Goal: Find specific page/section: Find specific page/section

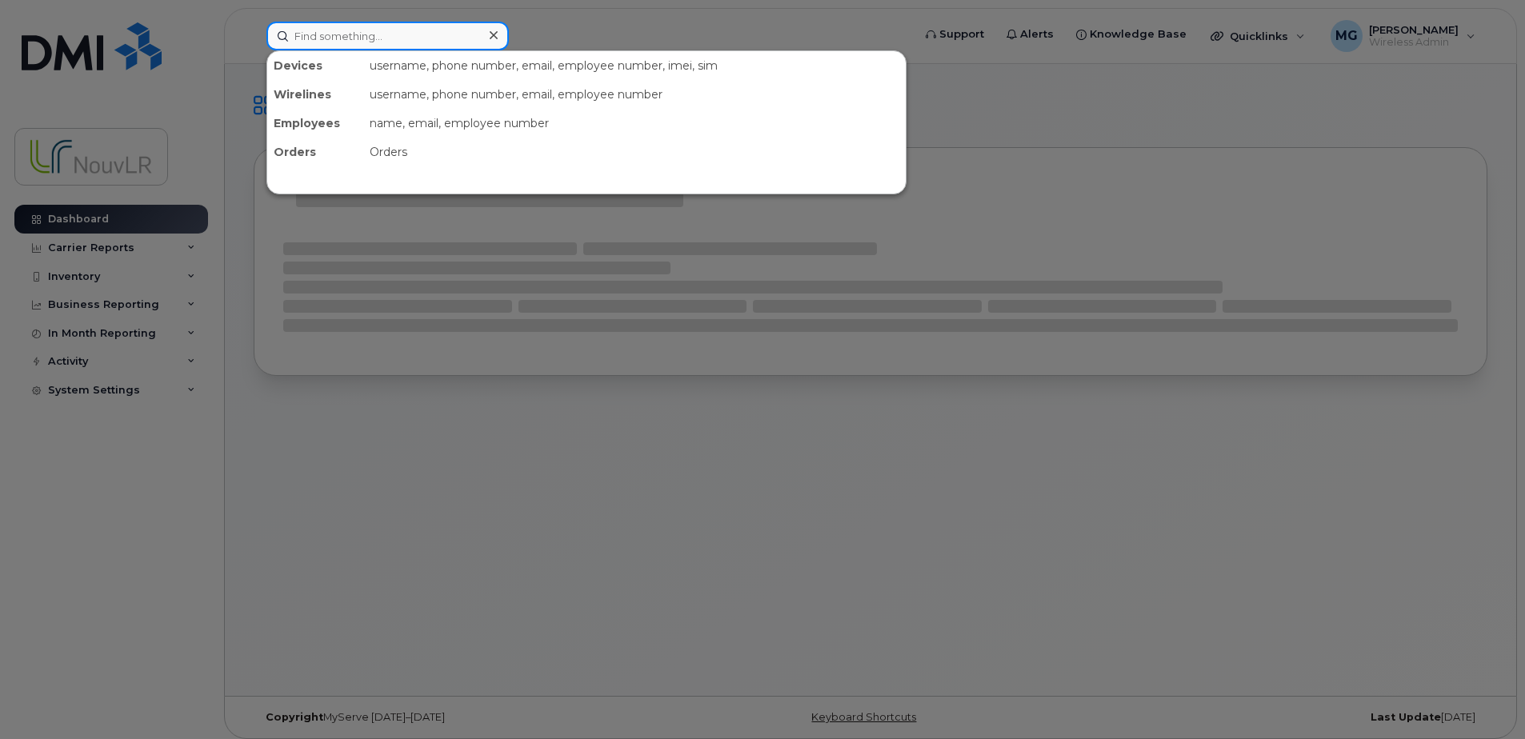
click at [377, 37] on input at bounding box center [387, 36] width 242 height 29
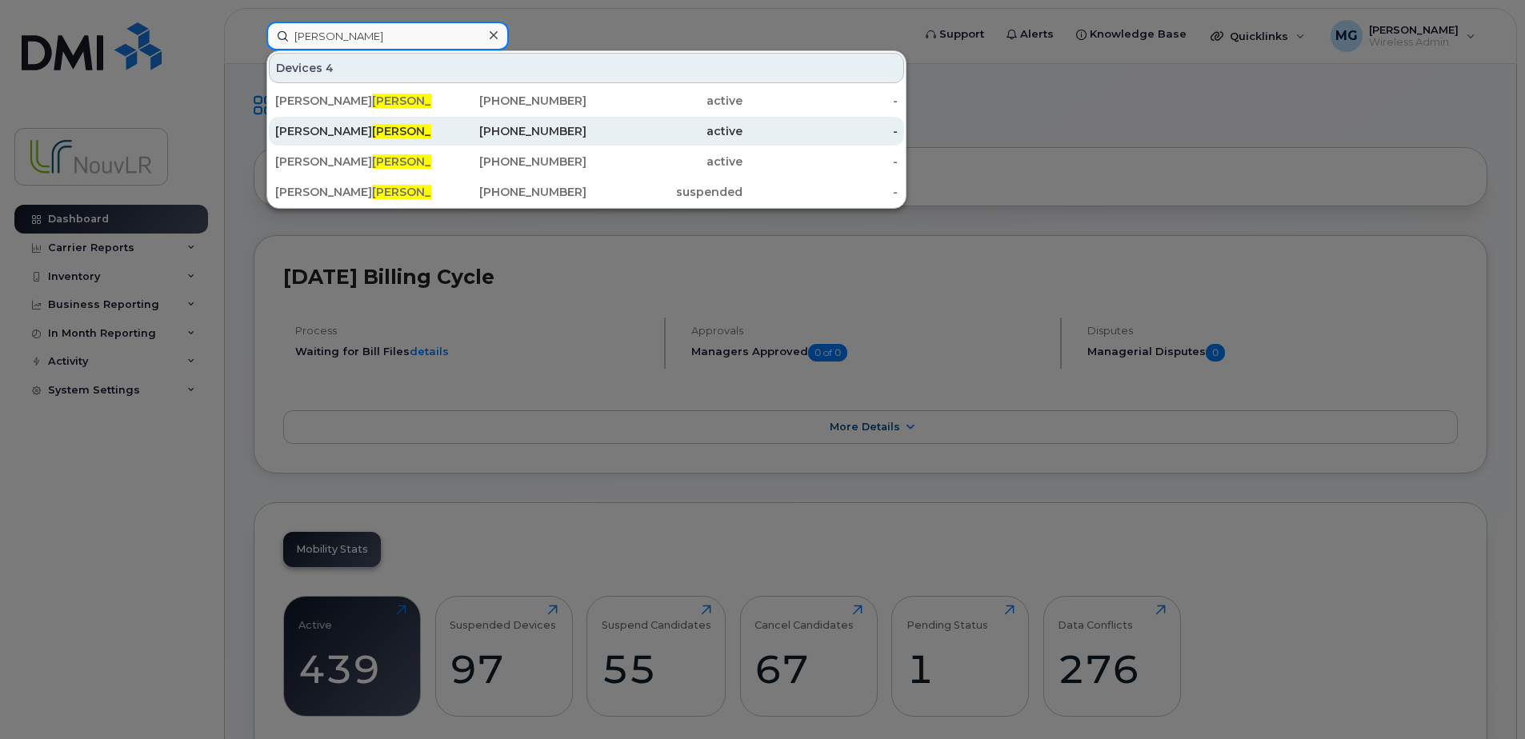
type input "duguay"
click at [372, 132] on span "Duguay" at bounding box center [420, 131] width 97 height 14
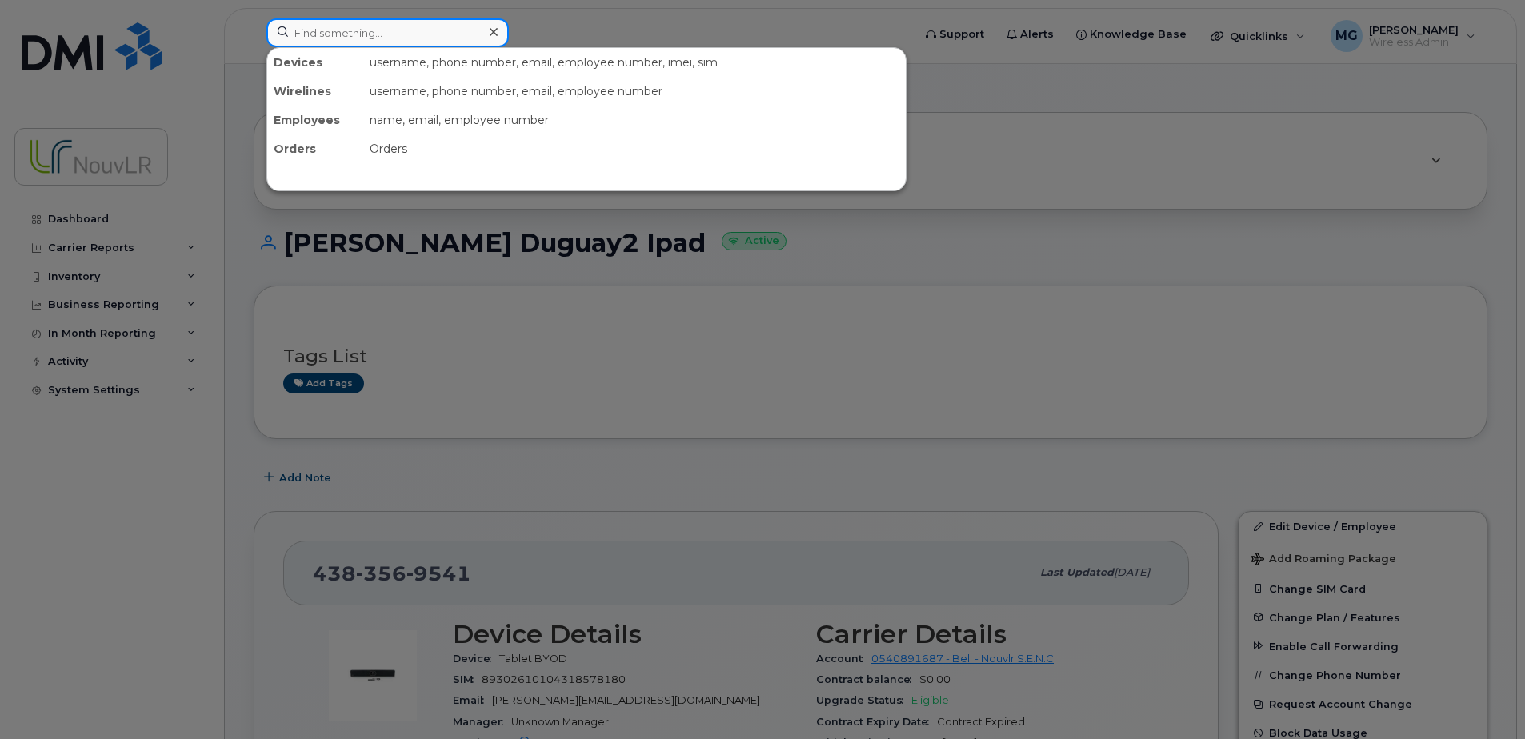
click at [381, 32] on input at bounding box center [387, 32] width 242 height 29
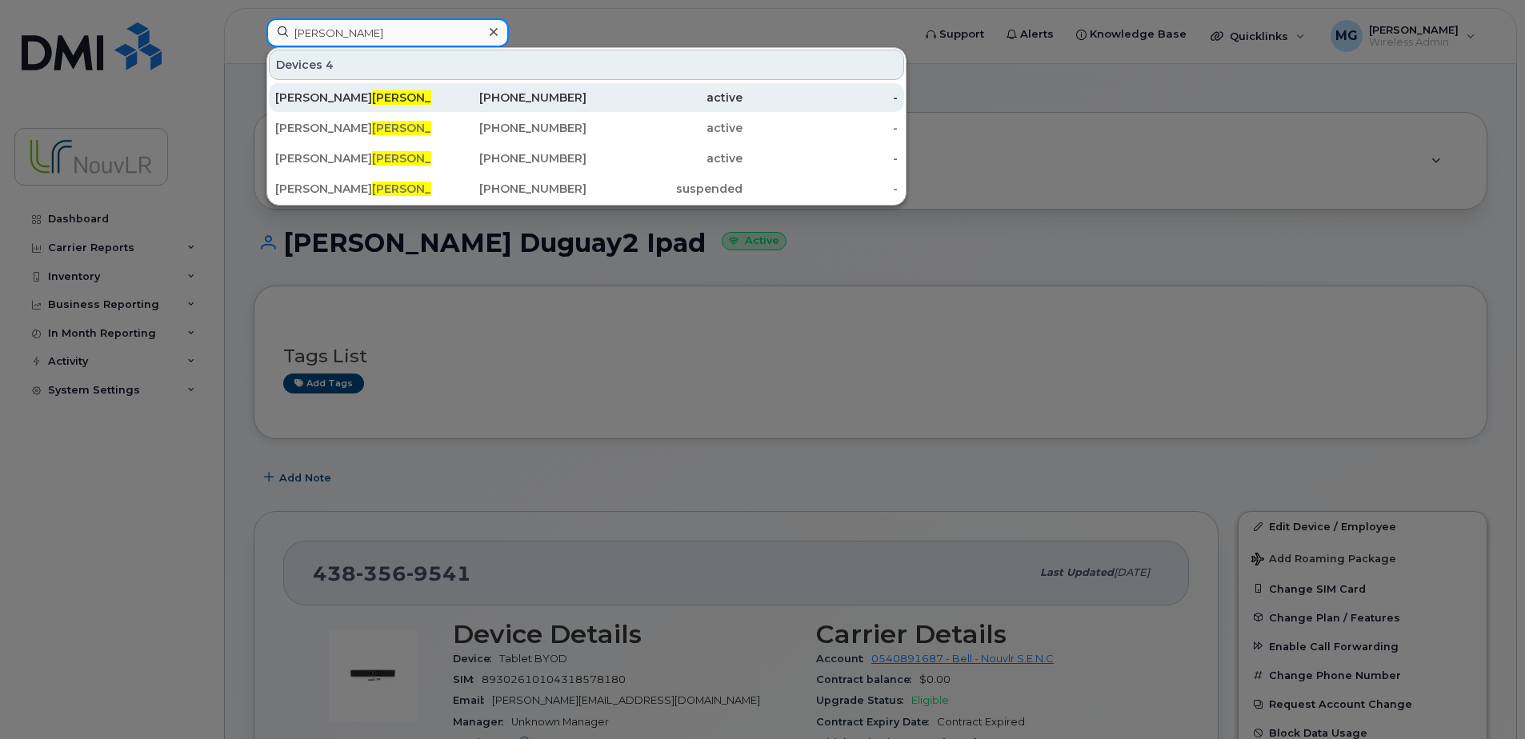
type input "duguay"
click at [313, 88] on div "Erik Duguay" at bounding box center [353, 97] width 156 height 29
